Goal: Task Accomplishment & Management: Use online tool/utility

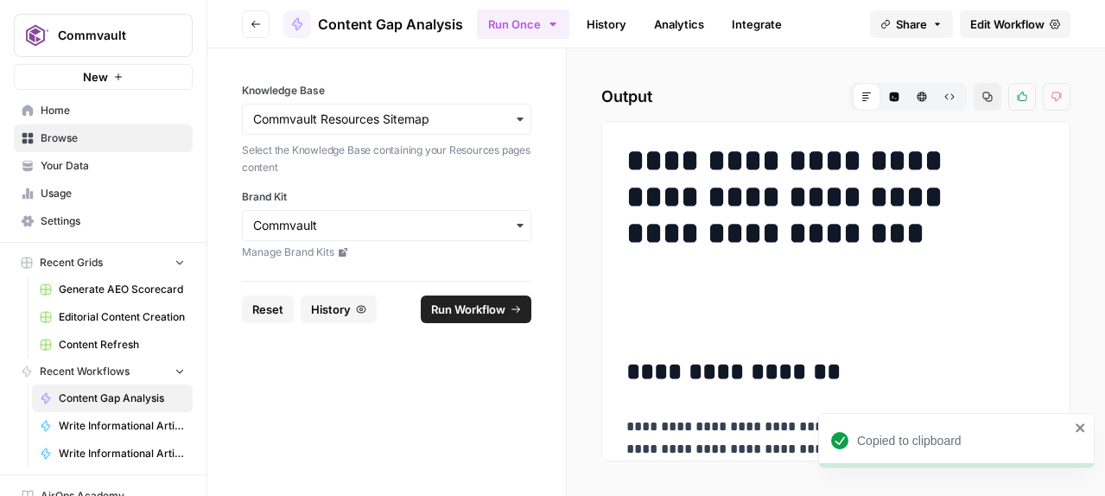
scroll to position [1174, 0]
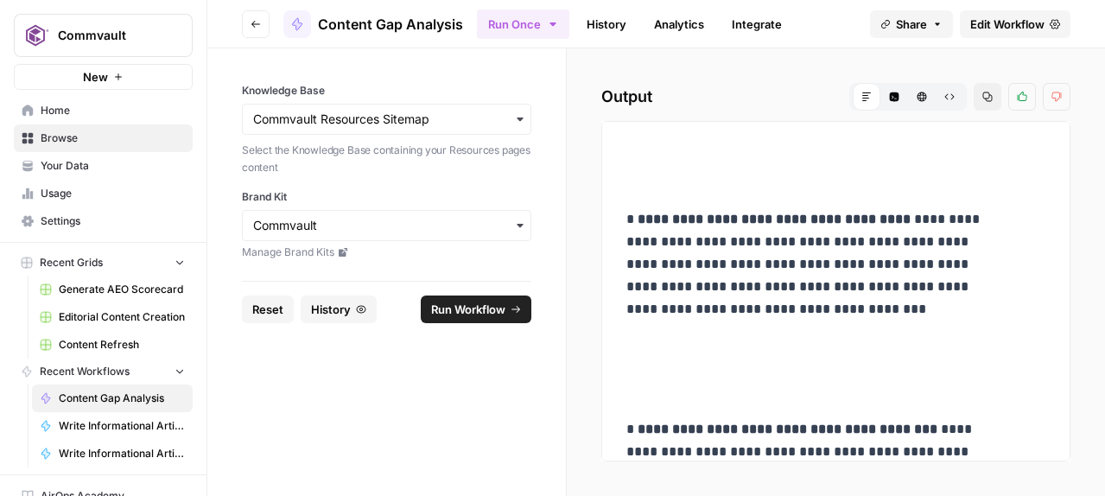
click at [156, 297] on span "Generate AEO Scorecard" at bounding box center [122, 290] width 126 height 16
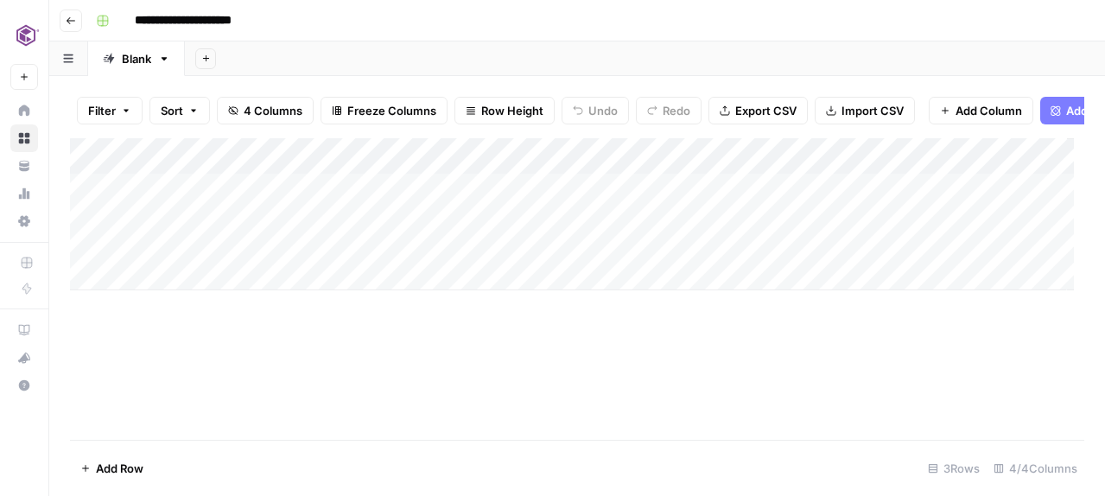
click at [685, 191] on div "Add Column" at bounding box center [572, 214] width 1004 height 152
click at [737, 184] on div at bounding box center [788, 193] width 220 height 41
click at [688, 190] on div at bounding box center [788, 193] width 220 height 41
click at [678, 190] on div at bounding box center [788, 193] width 220 height 41
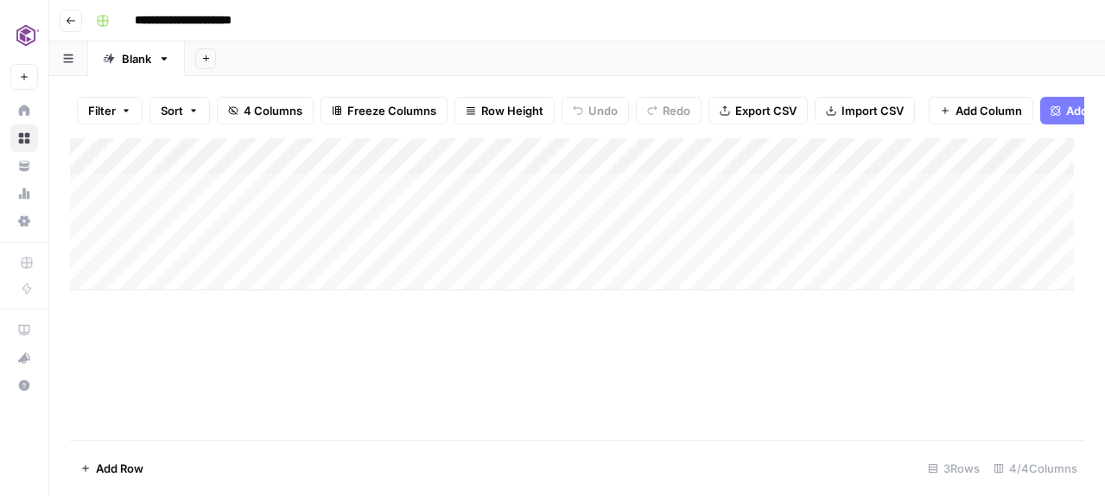
click at [660, 76] on div "Add Sheet" at bounding box center [645, 58] width 920 height 35
click at [551, 222] on div "Add Column" at bounding box center [572, 214] width 1004 height 152
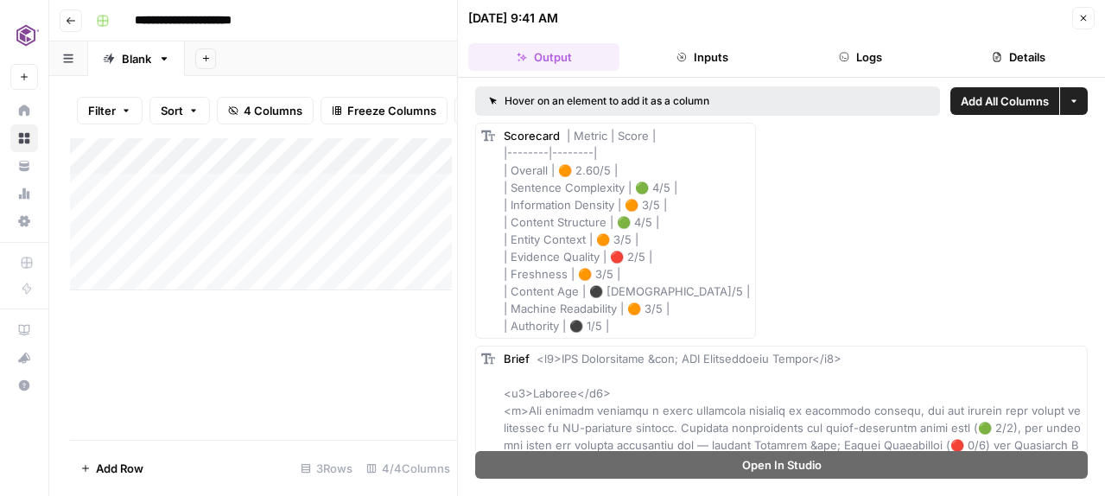
click at [82, 29] on button "Go back" at bounding box center [71, 21] width 22 height 22
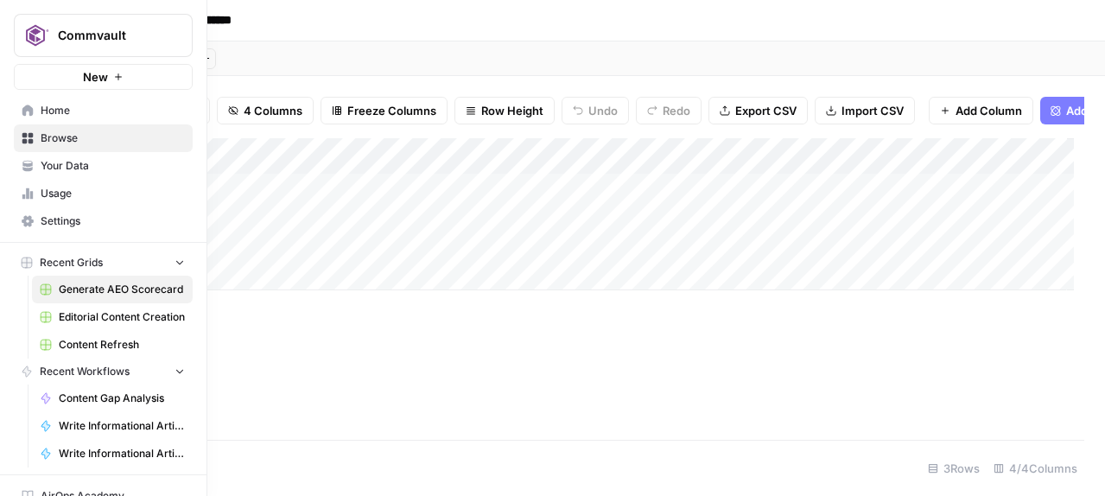
click at [63, 118] on span "Home" at bounding box center [113, 111] width 144 height 16
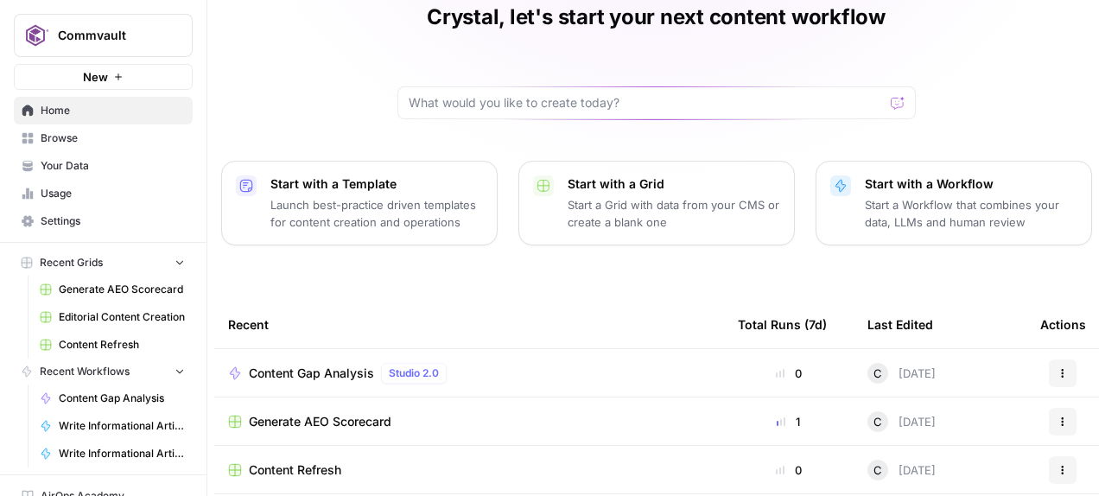
scroll to position [80, 0]
click at [483, 192] on p "Start with a Template" at bounding box center [377, 183] width 213 height 17
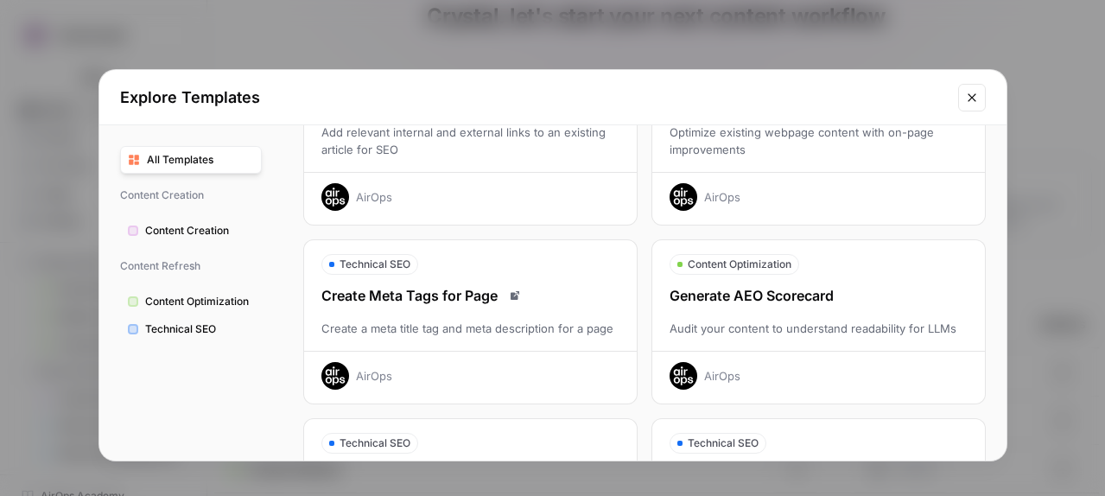
scroll to position [0, 0]
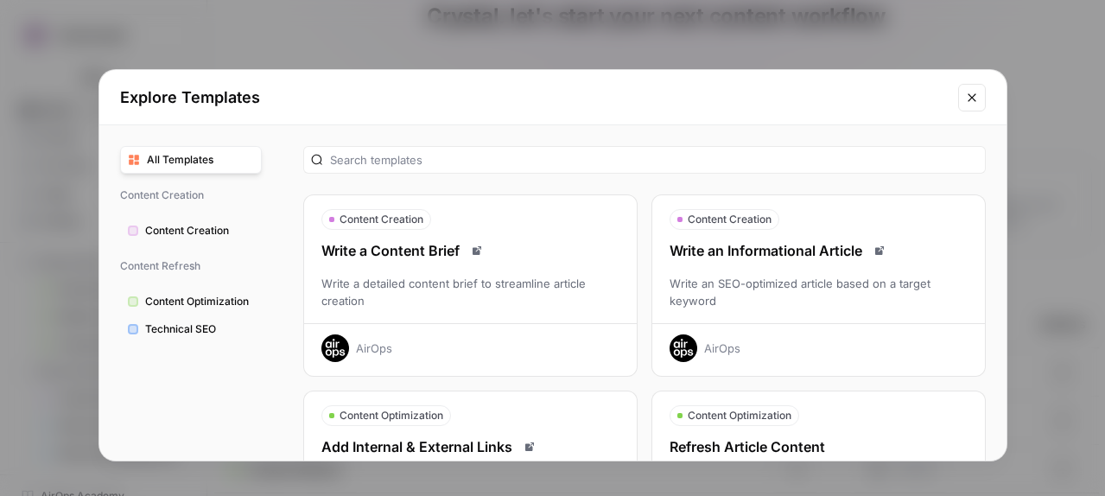
click at [968, 101] on icon "Close modal" at bounding box center [972, 97] width 8 height 8
